Goal: Find specific page/section: Find specific page/section

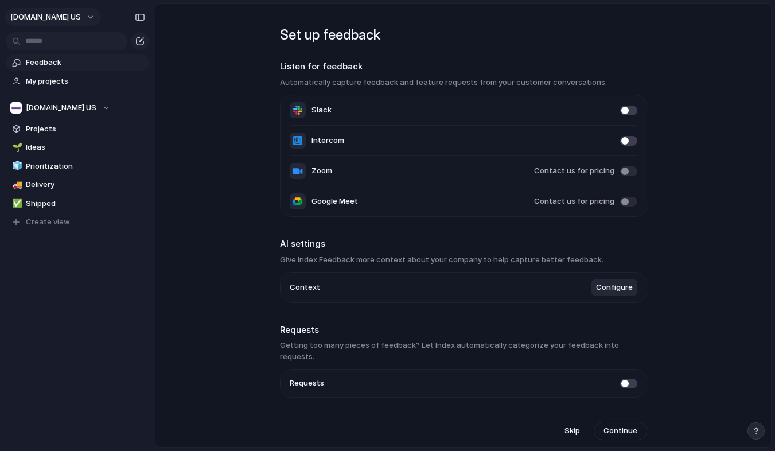
click at [68, 17] on span "[DOMAIN_NAME] US" at bounding box center [45, 16] width 71 height 11
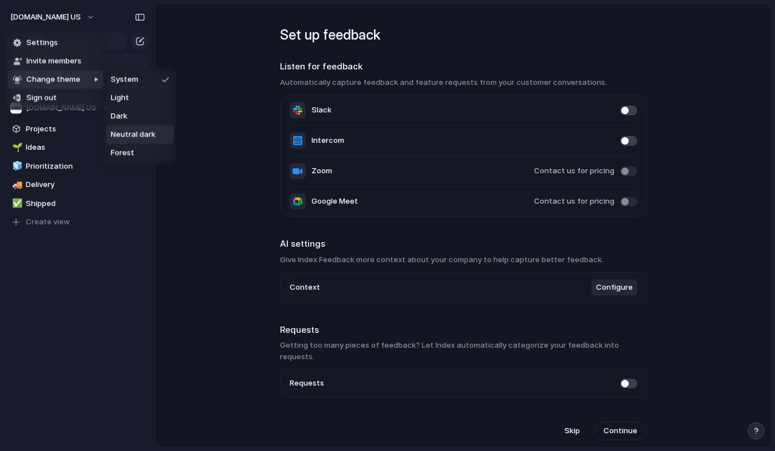
click at [143, 132] on span "Neutral dark" at bounding box center [133, 134] width 45 height 11
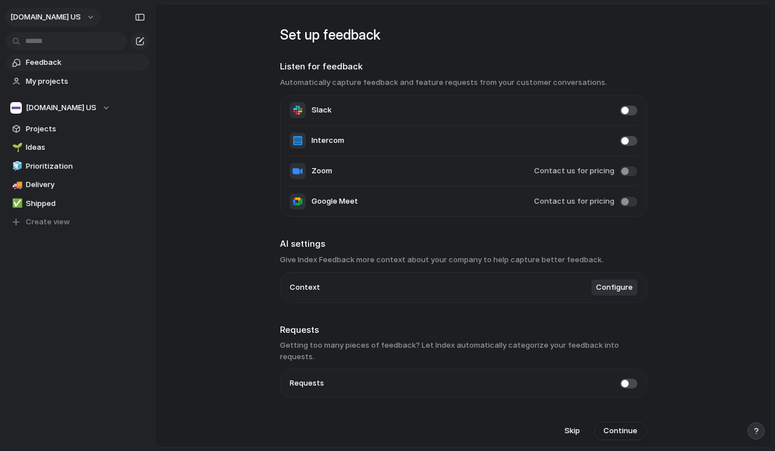
click at [65, 19] on span "[DOMAIN_NAME] US" at bounding box center [45, 16] width 71 height 11
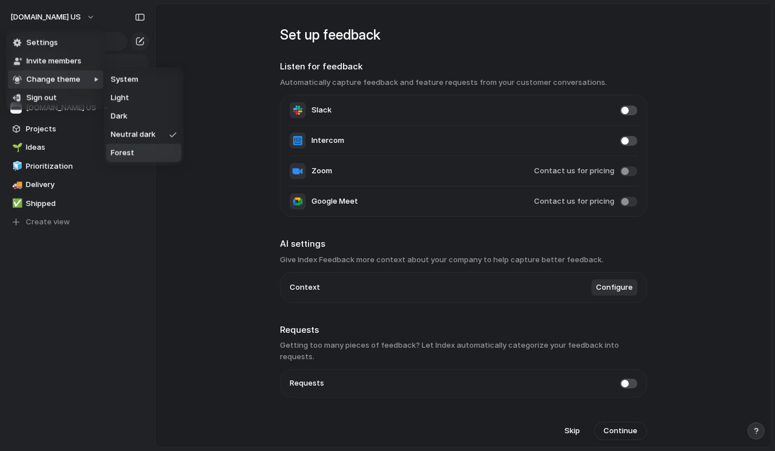
click at [129, 151] on span "Forest" at bounding box center [123, 152] width 24 height 11
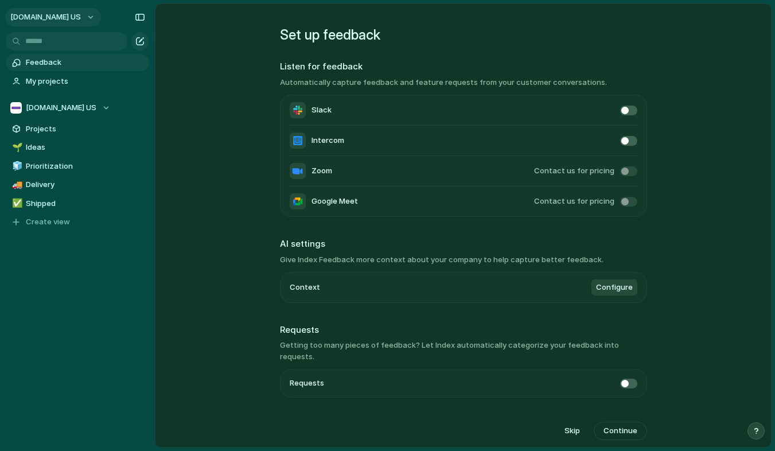
click at [73, 21] on button "[DOMAIN_NAME] US" at bounding box center [53, 17] width 96 height 18
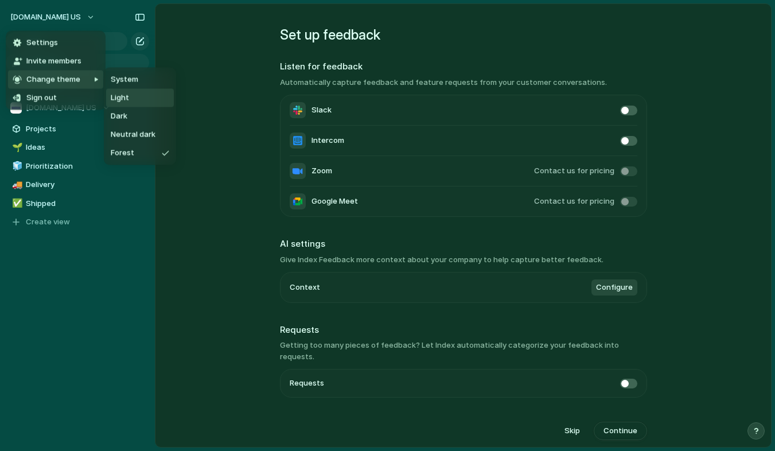
click at [133, 103] on li "Light" at bounding box center [140, 98] width 68 height 18
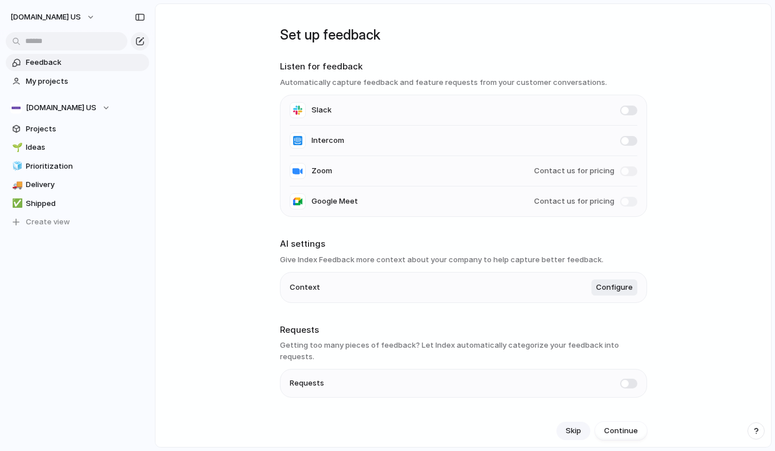
click at [574, 425] on span "Skip" at bounding box center [573, 430] width 15 height 11
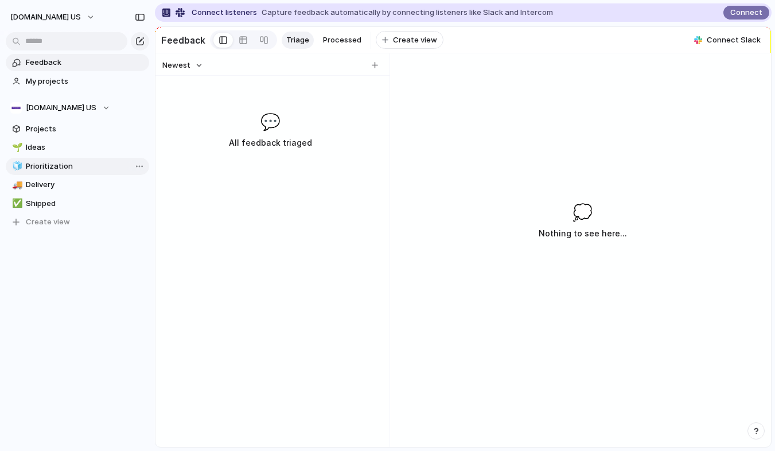
click at [68, 168] on span "Prioritization" at bounding box center [85, 166] width 119 height 11
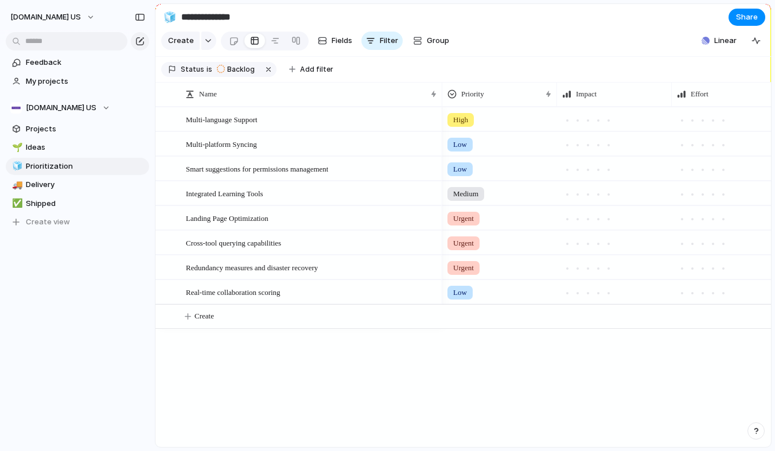
click at [224, 20] on input "**********" at bounding box center [246, 17] width 135 height 21
